Goal: Task Accomplishment & Management: Complete application form

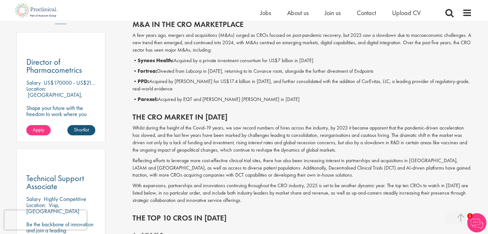
scroll to position [353, 0]
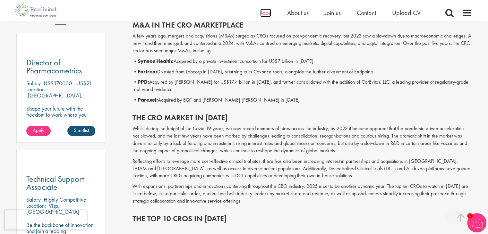
click at [262, 12] on span "Jobs" at bounding box center [265, 13] width 11 height 8
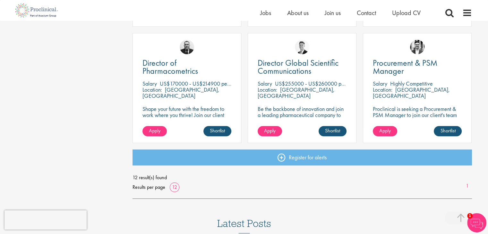
scroll to position [514, 0]
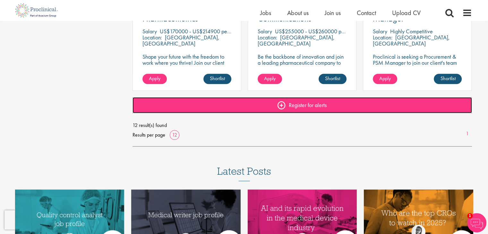
click at [343, 101] on link "Register for alerts" at bounding box center [303, 105] width 340 height 16
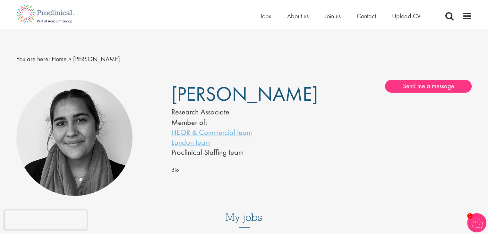
click at [204, 113] on div "Research Associate" at bounding box center [236, 112] width 131 height 11
copy div "Research Associate"
click at [265, 15] on span "Jobs" at bounding box center [265, 16] width 11 height 8
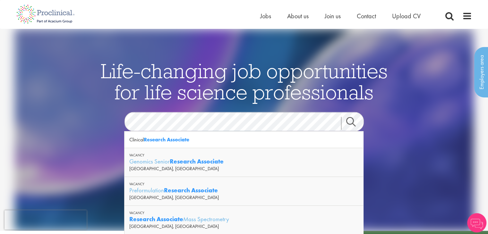
click at [352, 121] on link "Search" at bounding box center [355, 123] width 28 height 13
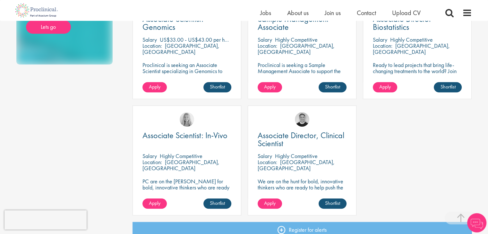
scroll to position [417, 0]
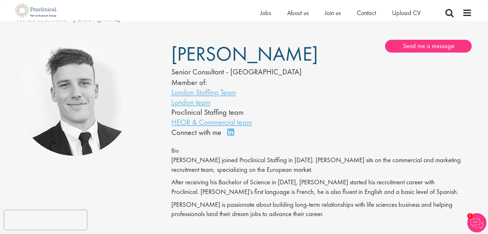
click at [90, 77] on img at bounding box center [74, 98] width 117 height 117
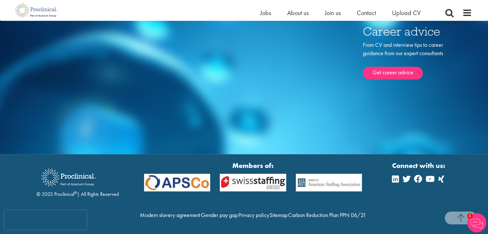
scroll to position [263, 0]
